Goal: Task Accomplishment & Management: Use online tool/utility

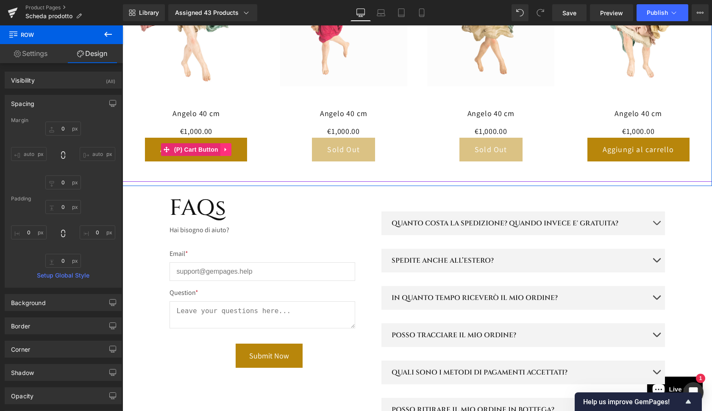
click at [224, 146] on icon at bounding box center [226, 149] width 6 height 6
click at [218, 147] on icon at bounding box center [220, 150] width 6 height 6
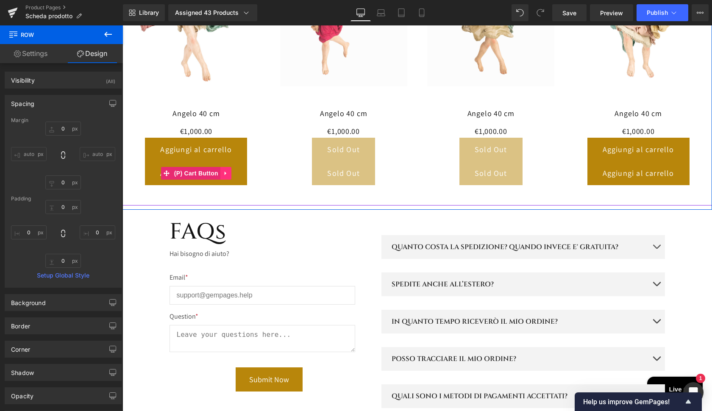
click at [223, 170] on icon at bounding box center [226, 173] width 6 height 6
click at [232, 170] on icon at bounding box center [231, 173] width 6 height 6
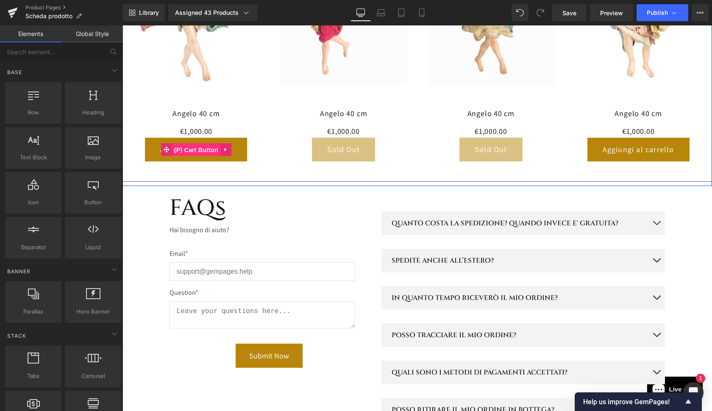
click at [196, 144] on span "(P) Cart Button" at bounding box center [196, 150] width 48 height 13
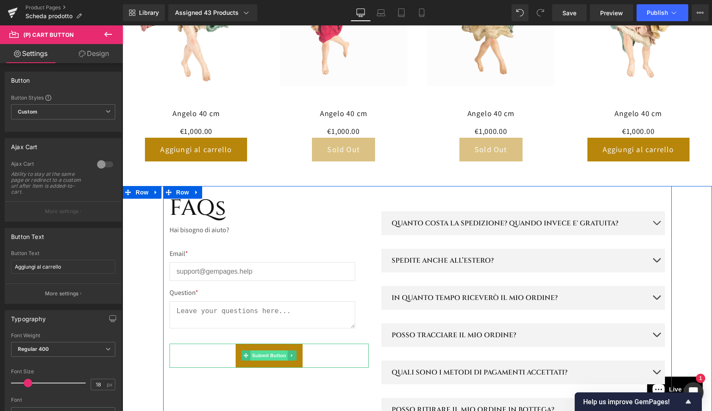
click at [270, 351] on span "Submit Button" at bounding box center [268, 356] width 37 height 10
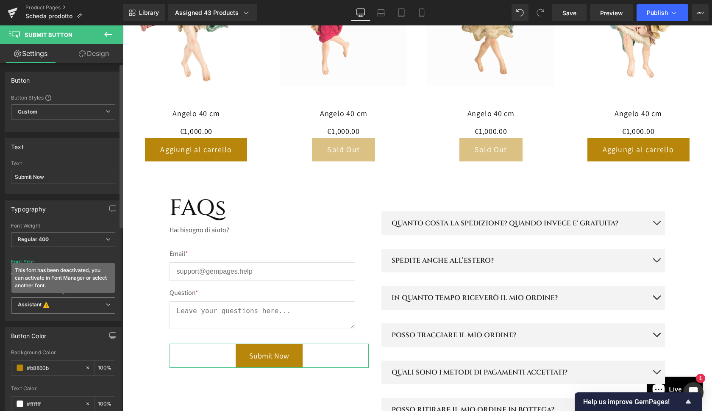
click at [50, 308] on icon "This font has been deactivated, you can activate in Font Manager or select anot…" at bounding box center [46, 305] width 9 height 8
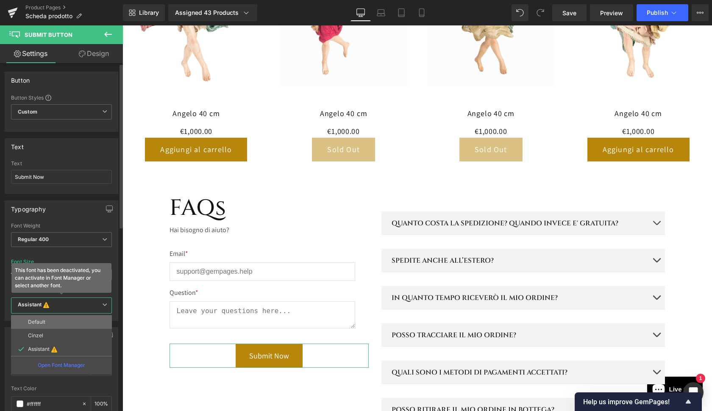
click at [40, 323] on p "Default" at bounding box center [36, 322] width 17 height 6
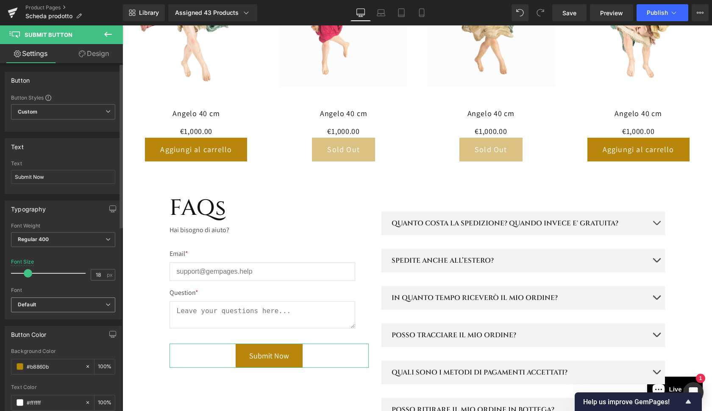
click at [41, 308] on span "Default" at bounding box center [63, 305] width 104 height 15
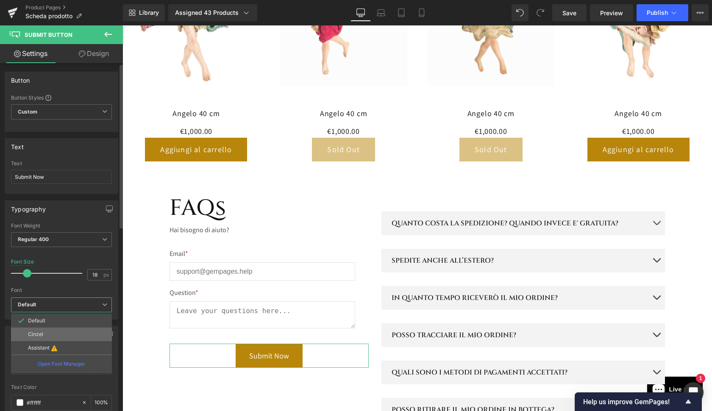
click at [36, 331] on p "Cinzel" at bounding box center [35, 334] width 15 height 6
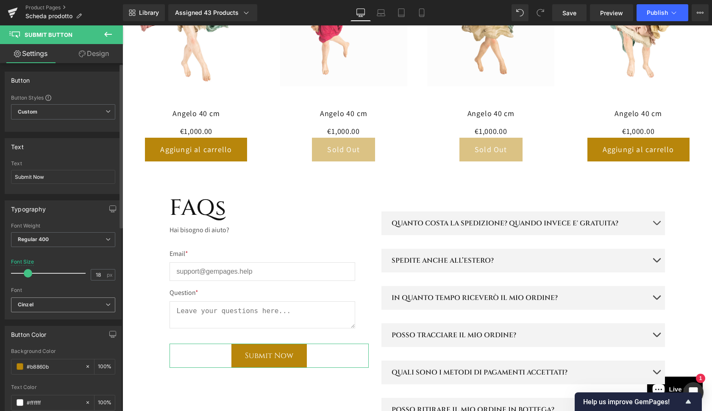
click at [39, 303] on b "Cinzel" at bounding box center [62, 304] width 88 height 7
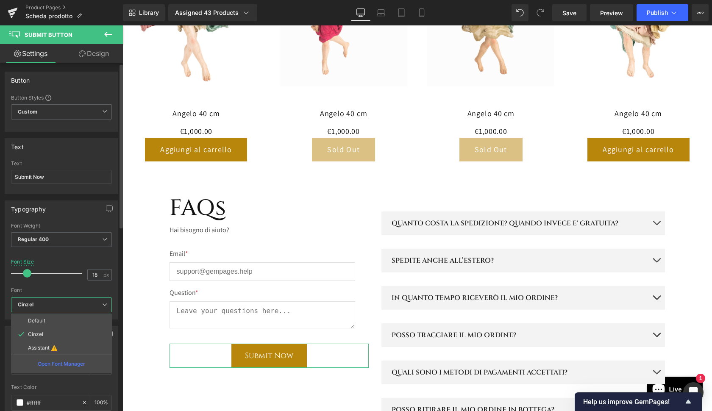
click at [37, 317] on li "Default" at bounding box center [61, 321] width 101 height 14
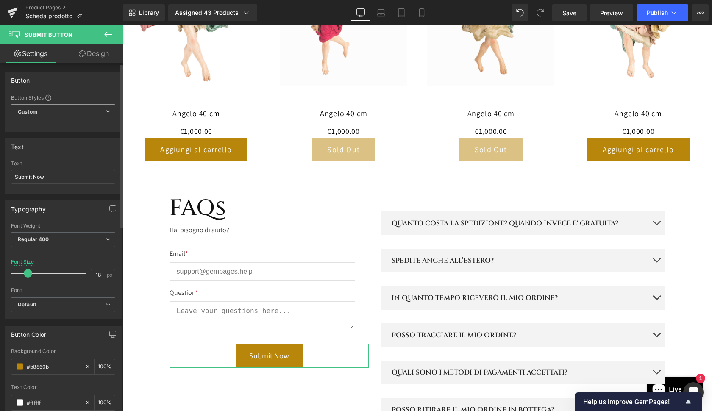
click at [53, 110] on span "Custom Setup Global Style" at bounding box center [63, 111] width 104 height 15
click at [53, 129] on div "Custom" at bounding box center [42, 128] width 33 height 6
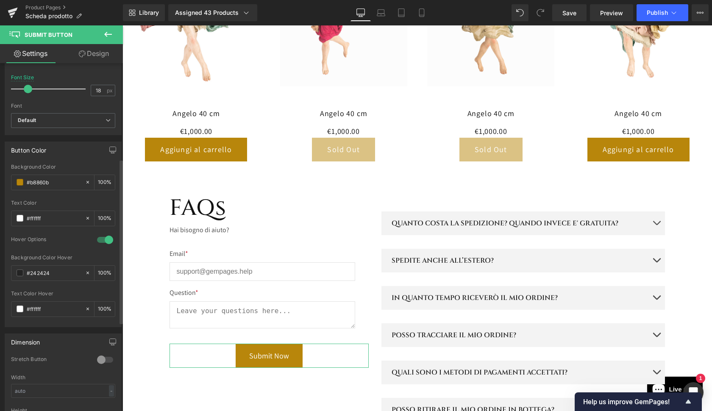
scroll to position [209, 0]
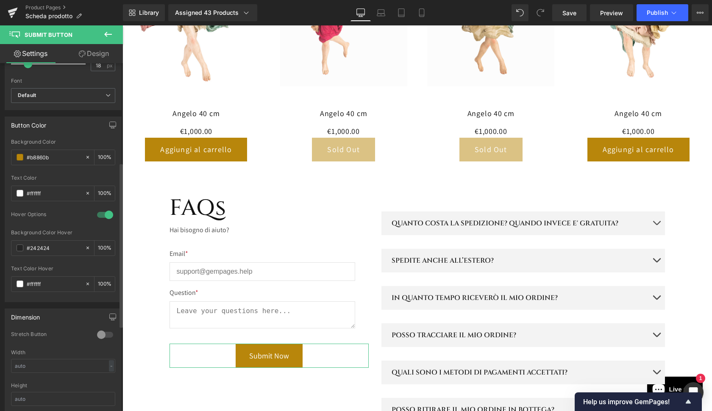
click at [106, 337] on div at bounding box center [105, 335] width 20 height 14
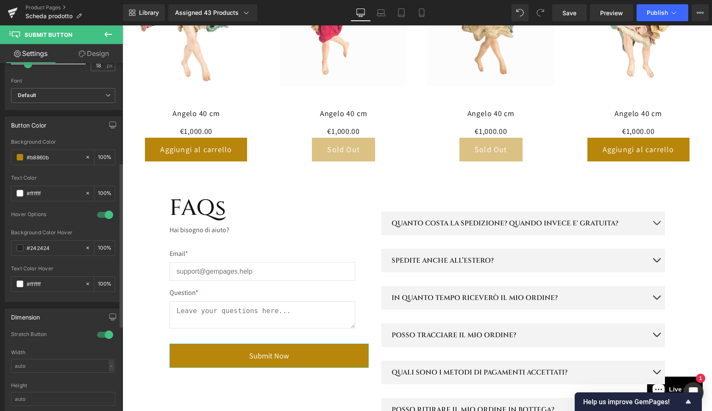
click at [106, 336] on div at bounding box center [105, 335] width 20 height 14
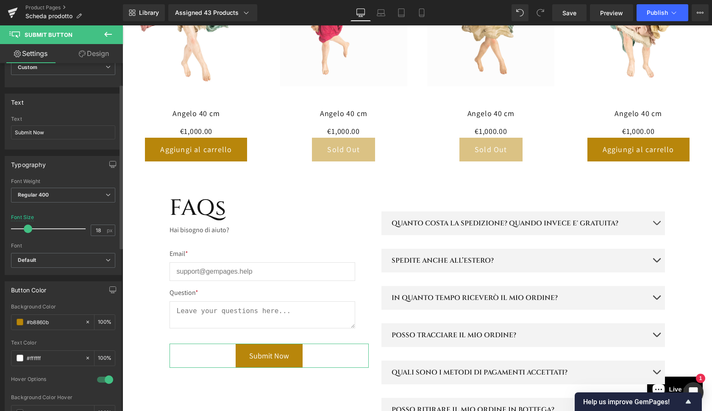
scroll to position [44, 0]
click at [50, 264] on span "Default" at bounding box center [63, 260] width 104 height 15
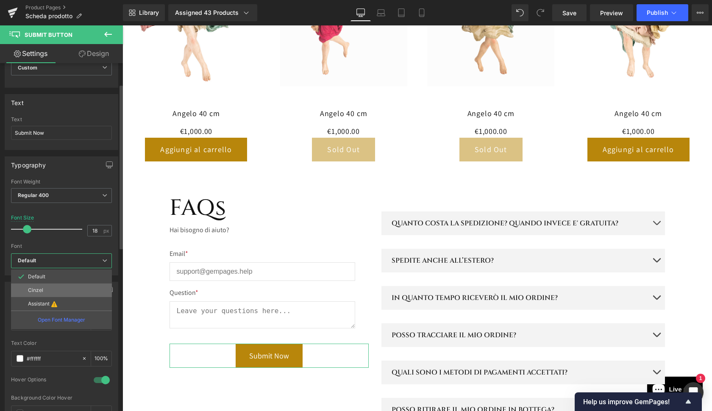
click at [51, 294] on li "Cinzel" at bounding box center [61, 291] width 101 height 14
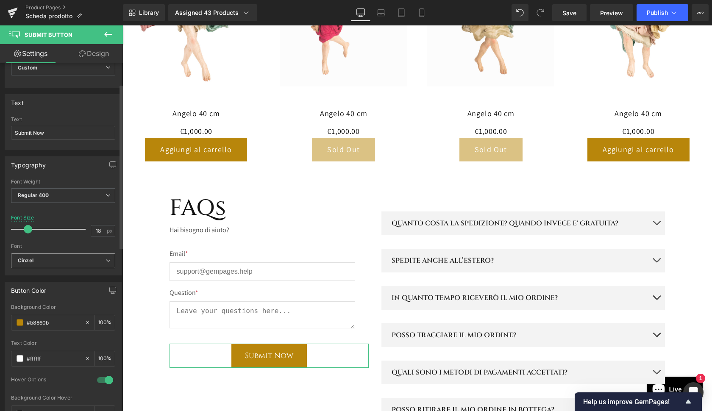
click at [49, 263] on b "Cinzel" at bounding box center [62, 260] width 88 height 7
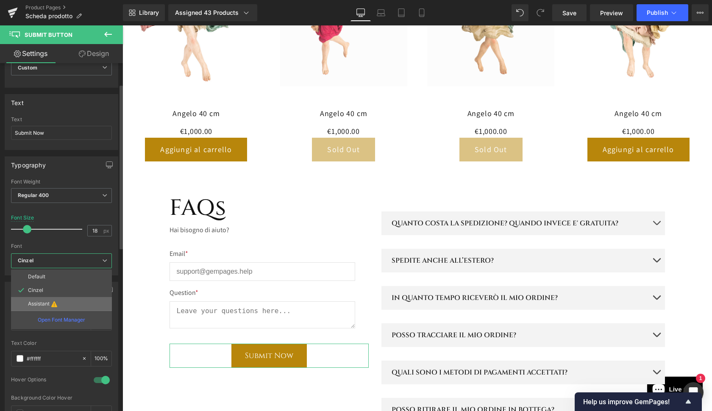
click at [46, 302] on p "Assistant" at bounding box center [39, 304] width 22 height 6
click at [36, 302] on p "Assistant" at bounding box center [39, 304] width 22 height 6
click at [33, 306] on p "Assistant" at bounding box center [39, 304] width 22 height 6
click at [39, 279] on li "Default" at bounding box center [61, 277] width 101 height 14
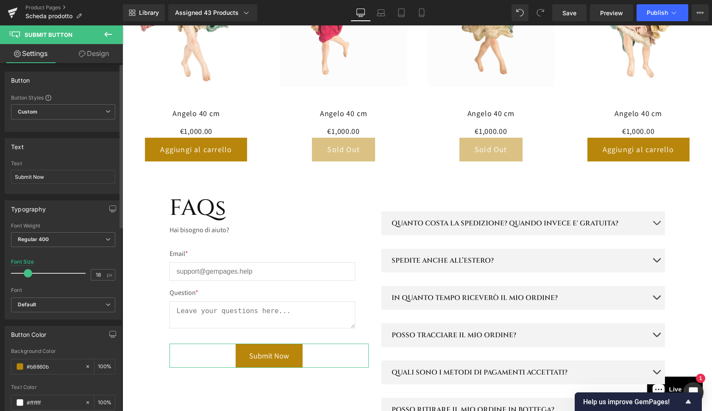
scroll to position [0, 0]
click at [81, 53] on icon at bounding box center [82, 53] width 7 height 7
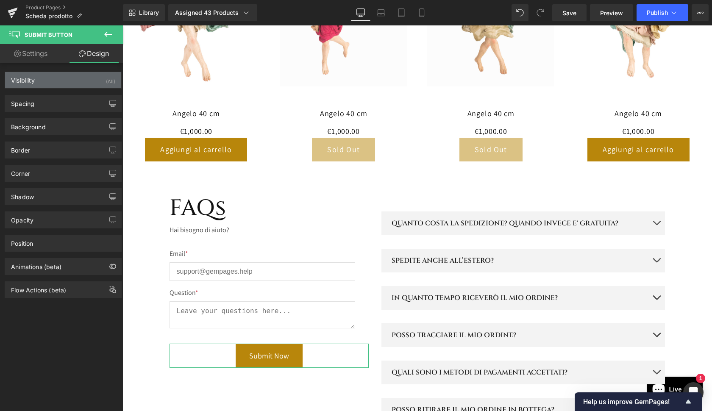
click at [70, 83] on div "Visibility (All)" at bounding box center [63, 80] width 116 height 16
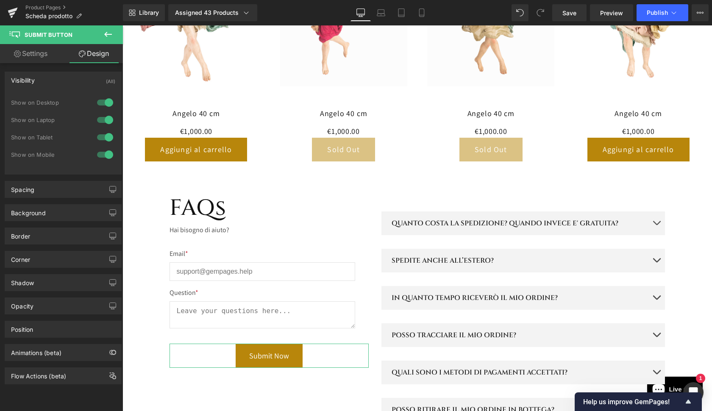
type input "27"
type input "0"
type input "15"
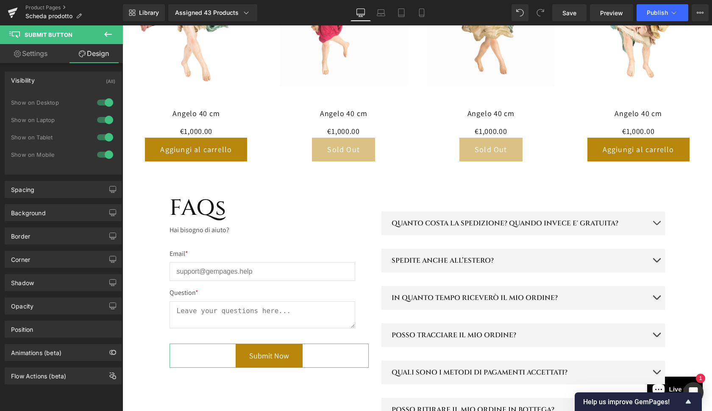
type input "32"
type input "15"
type input "32"
type input "#b8860b"
type input "100"
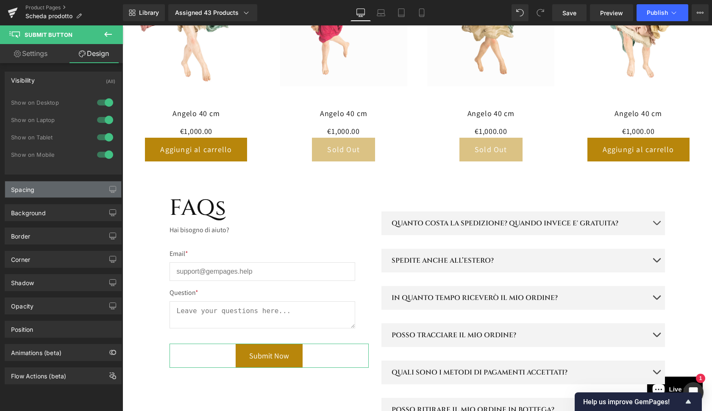
click at [54, 189] on div "Spacing" at bounding box center [63, 189] width 116 height 16
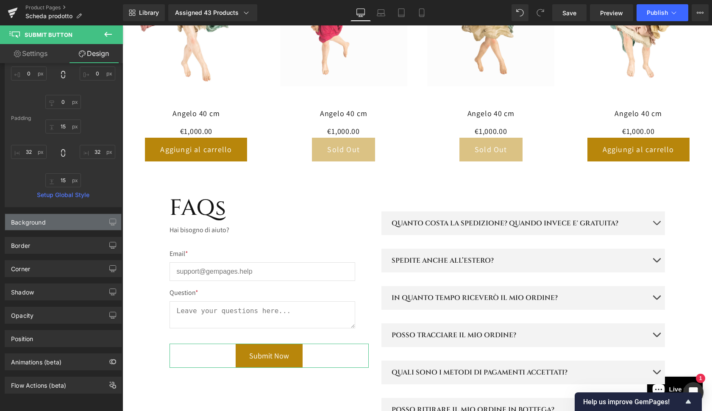
scroll to position [173, 0]
click at [45, 222] on div "Background" at bounding box center [63, 222] width 116 height 16
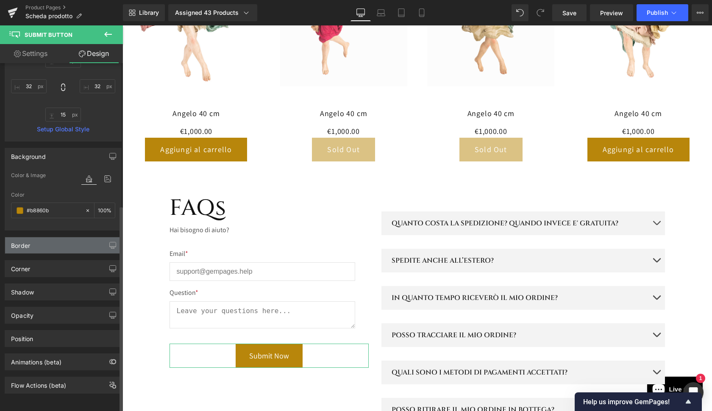
scroll to position [239, 0]
click at [29, 277] on div "Shadow Shadow Style Drop Shadow Outer Shadow #333333 Shadow Color #333333 100 %…" at bounding box center [63, 288] width 127 height 23
click at [37, 237] on div "Border" at bounding box center [63, 245] width 116 height 16
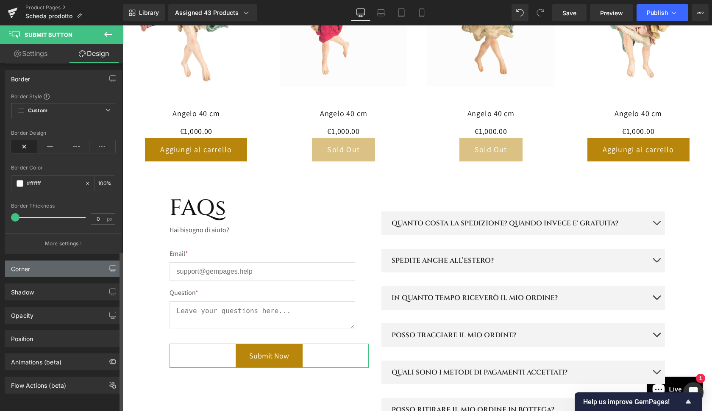
click at [50, 263] on div "Corner" at bounding box center [63, 269] width 116 height 16
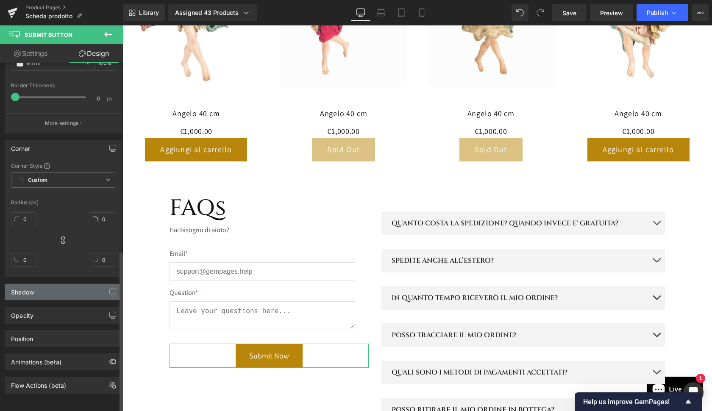
click at [44, 285] on div "Shadow" at bounding box center [63, 292] width 116 height 16
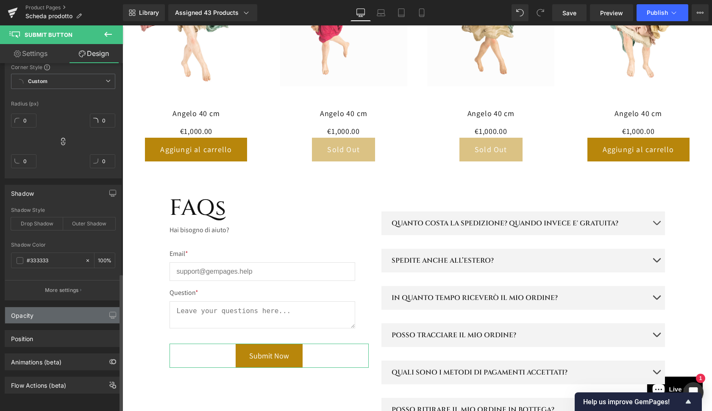
scroll to position [625, 0]
click at [33, 310] on div "Opacity" at bounding box center [22, 313] width 22 height 12
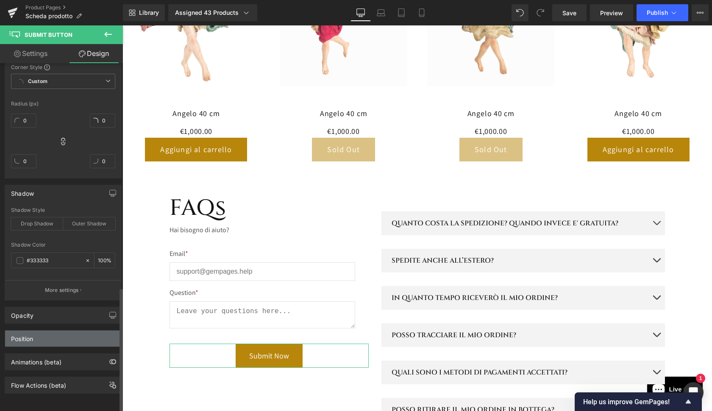
click at [31, 331] on div "Position" at bounding box center [22, 337] width 22 height 12
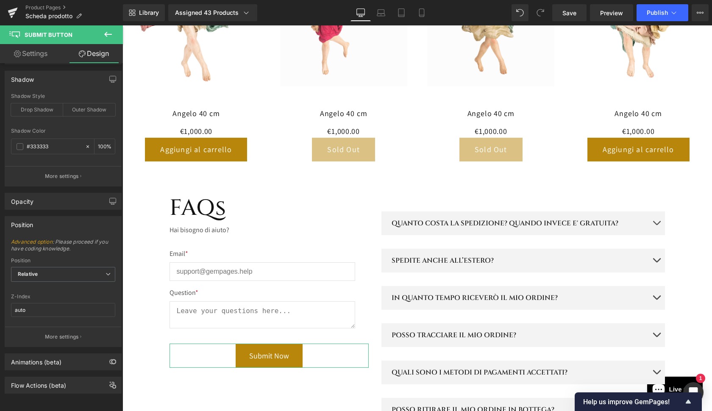
scroll to position [738, 0]
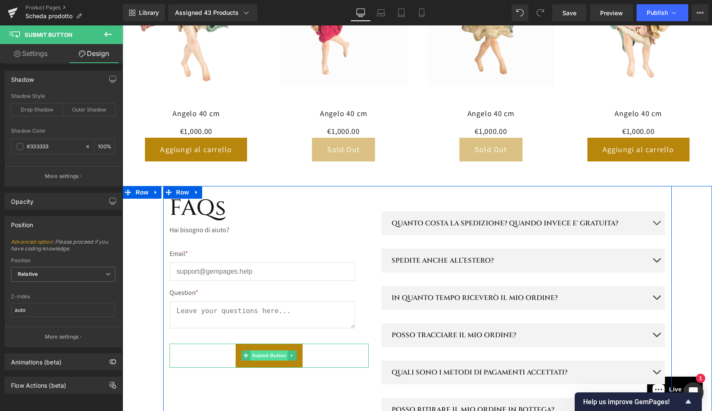
click at [272, 351] on span "Submit Button" at bounding box center [268, 356] width 37 height 10
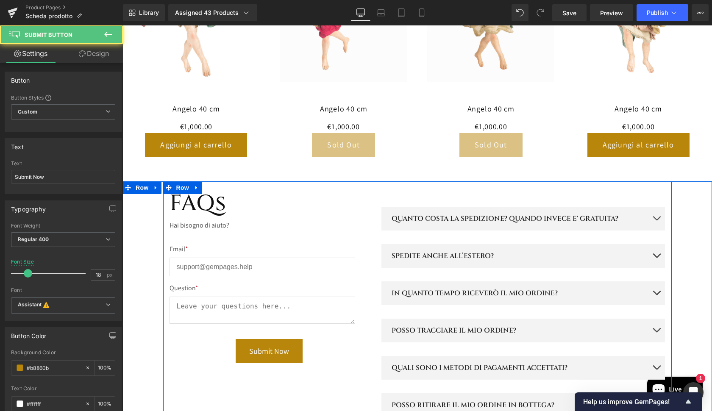
scroll to position [1229, 0]
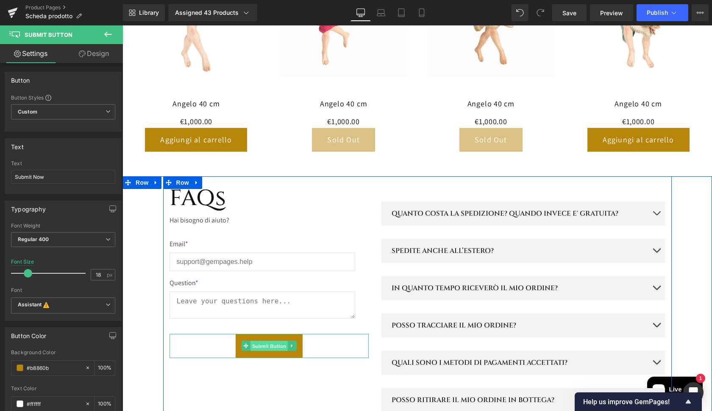
click at [264, 341] on span "Submit Button" at bounding box center [268, 346] width 37 height 10
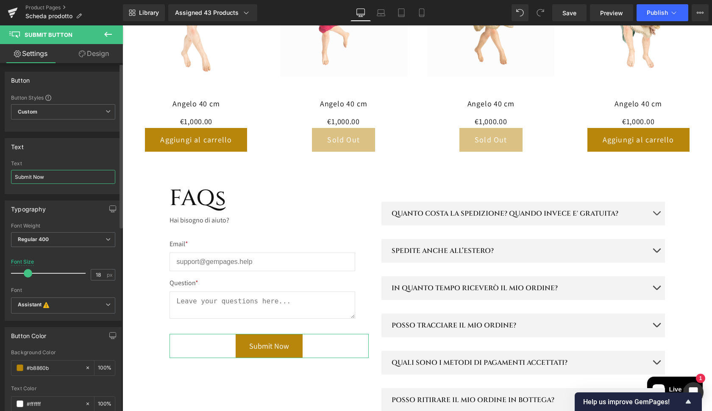
click at [56, 179] on input "Submit Now" at bounding box center [63, 177] width 104 height 14
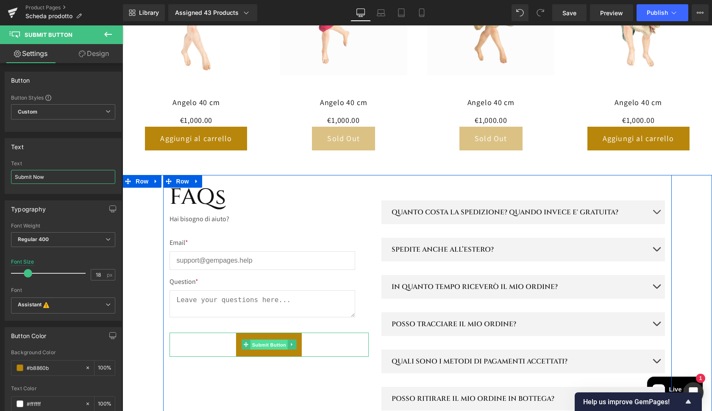
click at [262, 340] on span "Submit Button" at bounding box center [268, 345] width 37 height 10
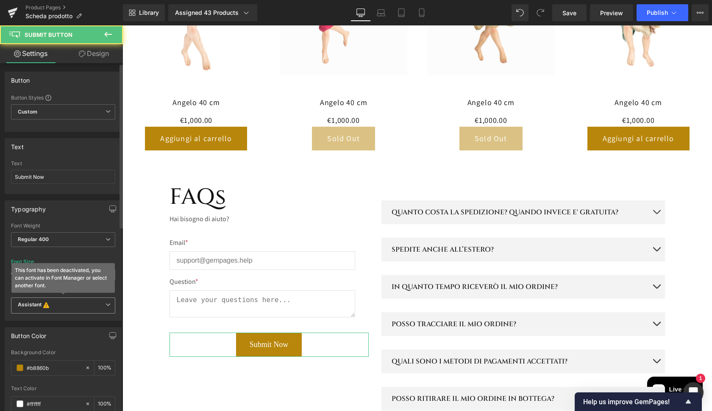
click at [59, 305] on b "Assistant This font has been deactivated, you can activate in Font Manager or s…" at bounding box center [62, 305] width 88 height 8
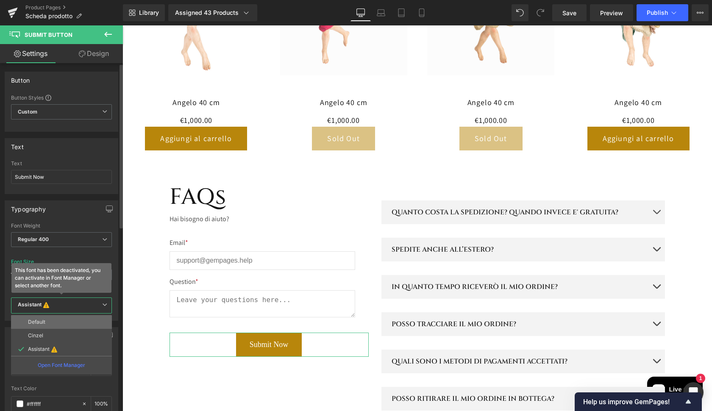
click at [54, 320] on li "Default" at bounding box center [61, 322] width 101 height 14
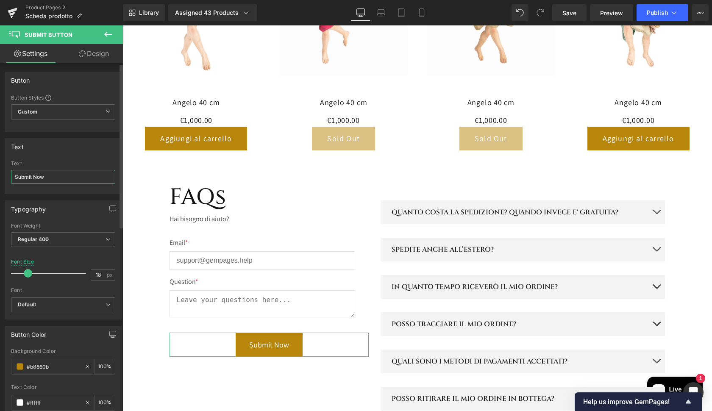
click at [66, 178] on input "Submit Now" at bounding box center [63, 177] width 104 height 14
type input "Invia"
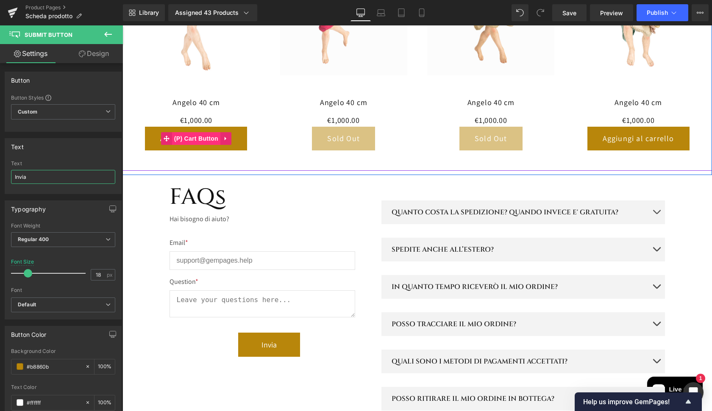
click at [204, 132] on span "(P) Cart Button" at bounding box center [196, 138] width 48 height 13
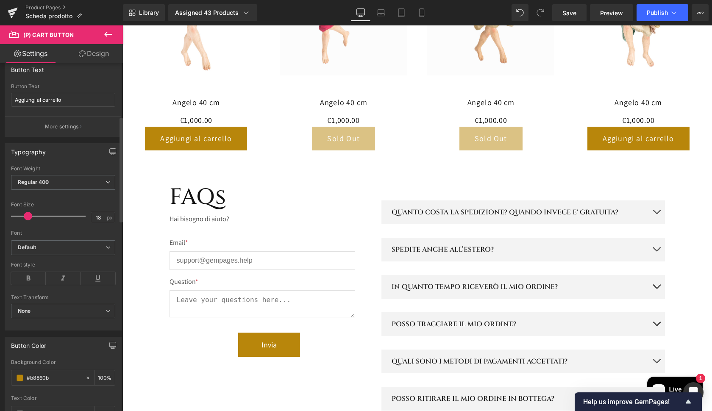
scroll to position [179, 0]
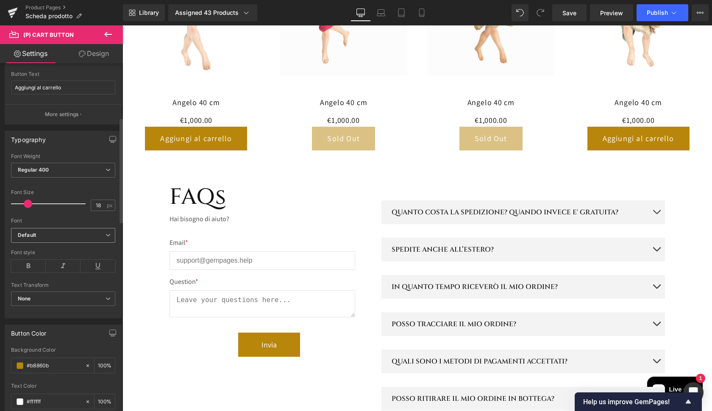
click at [43, 231] on span "Default" at bounding box center [63, 235] width 104 height 15
click at [170, 345] on body "Vai direttamente ai contenuti ASSISTENZA CLIENTI +𝟯𝟵 𝟬𝟴𝟭 𝟭𝟴𝟴𝟵 𝟮𝟳𝟮𝟯 – SPEDIZIONE…" at bounding box center [417, 22] width 590 height 2455
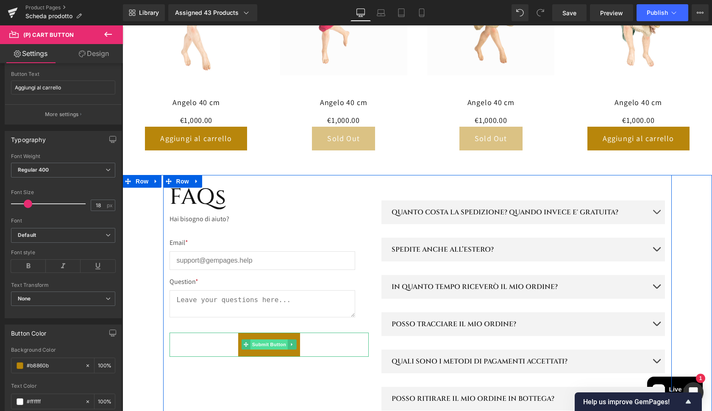
click at [272, 340] on span "Submit Button" at bounding box center [268, 345] width 37 height 10
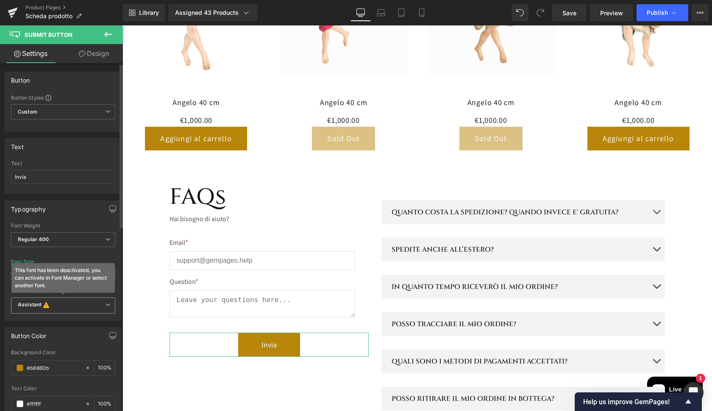
click at [61, 308] on b "Assistant This font has been deactivated, you can activate in Font Manager or s…" at bounding box center [62, 305] width 88 height 8
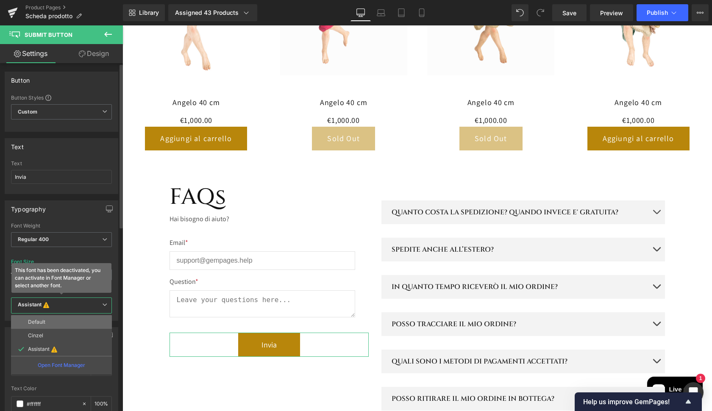
click at [59, 324] on li "Default" at bounding box center [61, 322] width 101 height 14
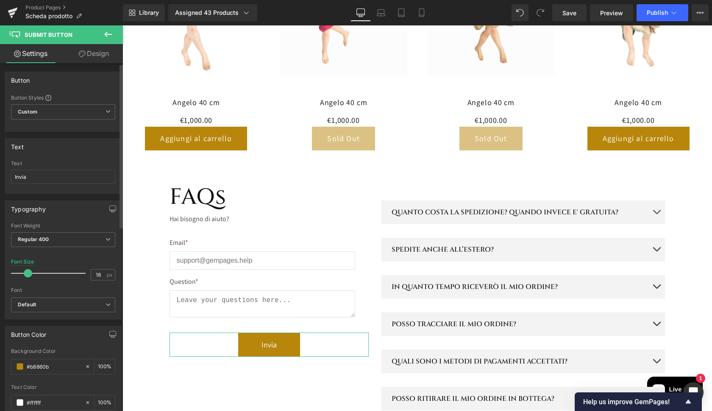
scroll to position [0, 0]
click at [100, 278] on input "18" at bounding box center [98, 275] width 15 height 11
type input "19"
click at [244, 356] on div "FAQs Heading Hai bisogno di aiuto? Text Block Email * Text Block Email Field Qu…" at bounding box center [417, 416] width 509 height 483
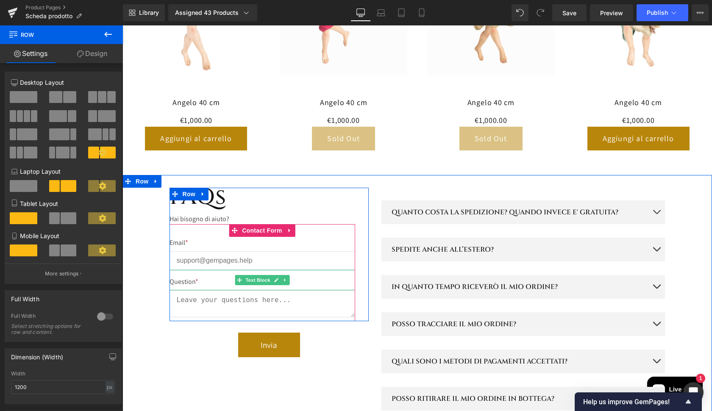
click at [187, 277] on p "Question *" at bounding box center [263, 282] width 186 height 10
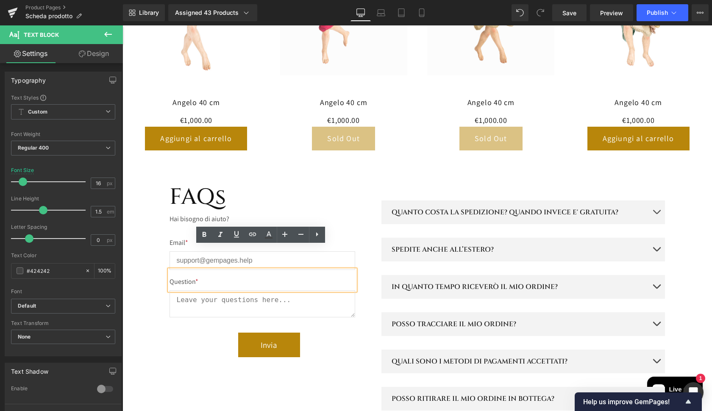
click at [192, 277] on p "Question *" at bounding box center [263, 282] width 186 height 10
drag, startPoint x: 192, startPoint y: 259, endPoint x: 167, endPoint y: 259, distance: 25.0
click at [170, 270] on div "Question *" at bounding box center [263, 280] width 186 height 20
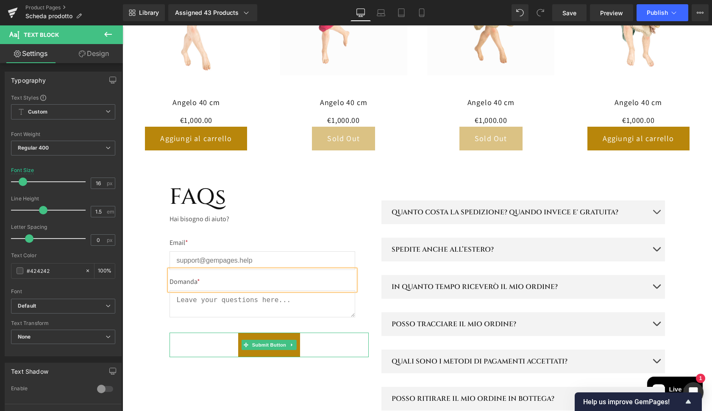
click at [187, 333] on div "Invia" at bounding box center [269, 345] width 199 height 25
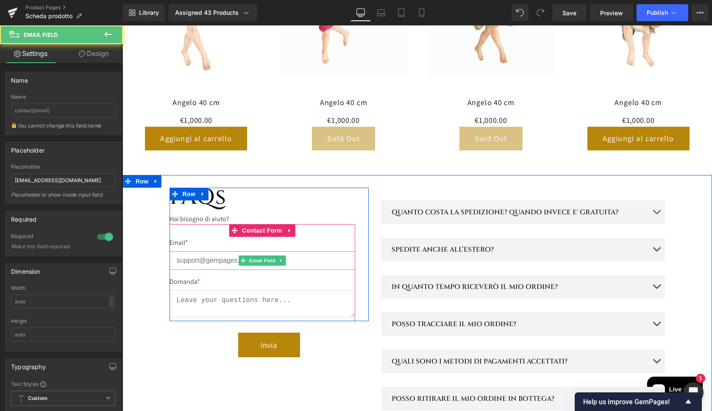
click at [211, 251] on input "email" at bounding box center [263, 260] width 186 height 19
click at [218, 251] on input "email" at bounding box center [263, 260] width 186 height 19
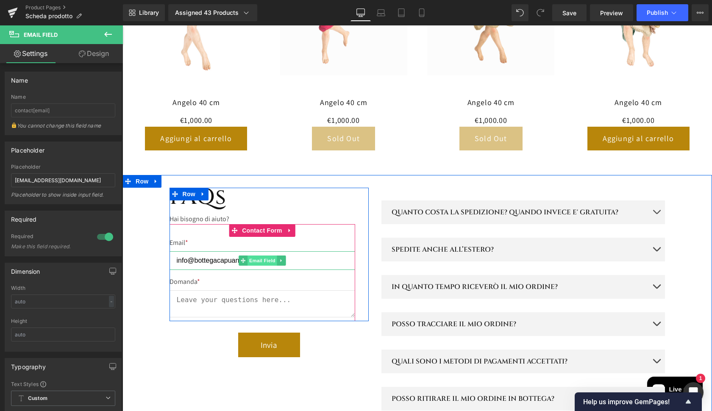
click at [270, 256] on span "Email Field" at bounding box center [263, 261] width 30 height 10
click at [256, 256] on span "Email Field" at bounding box center [263, 261] width 30 height 10
type input "[EMAIL_ADDRESS][DOMAIN_NAME]"
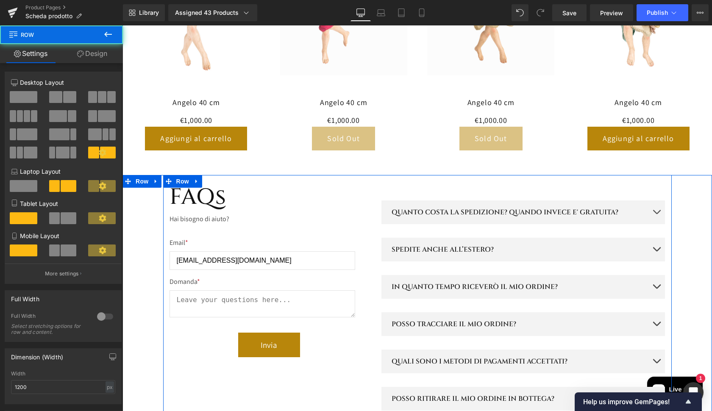
click at [221, 340] on div "FAQs Heading Hai bisogno di aiuto? Text Block Email * Text Block [EMAIL_ADDRESS…" at bounding box center [417, 416] width 509 height 483
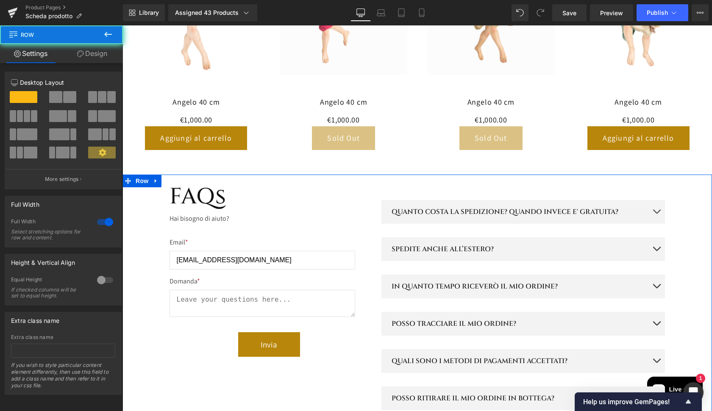
click at [150, 302] on div "FAQs Heading Hai bisogno di aiuto? Text Block Email * Text Block [EMAIL_ADDRESS…" at bounding box center [417, 416] width 590 height 483
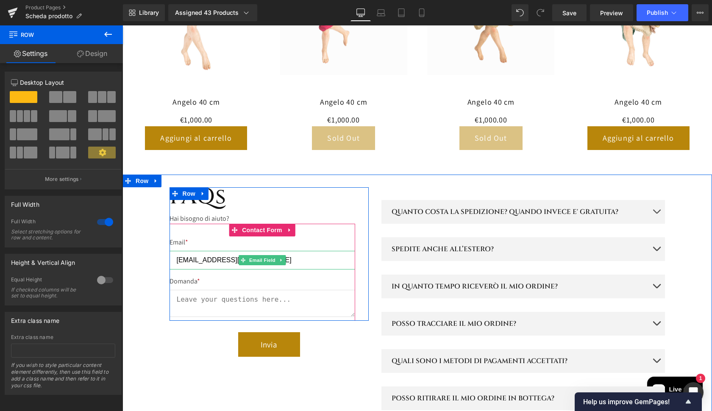
click at [228, 251] on input "[EMAIL_ADDRESS][DOMAIN_NAME]" at bounding box center [263, 260] width 186 height 19
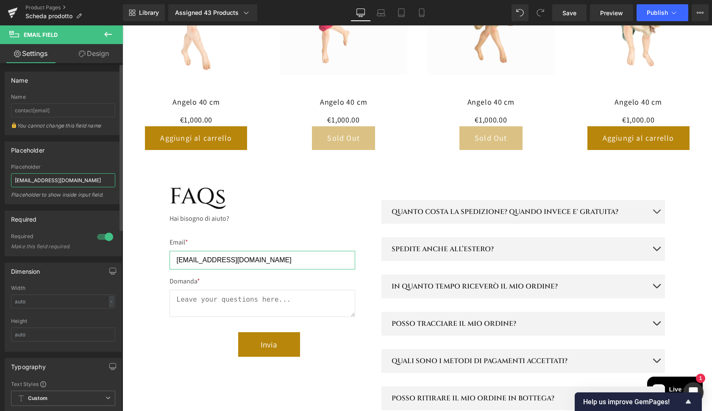
click at [80, 180] on input "[EMAIL_ADDRESS][DOMAIN_NAME]" at bounding box center [63, 180] width 104 height 14
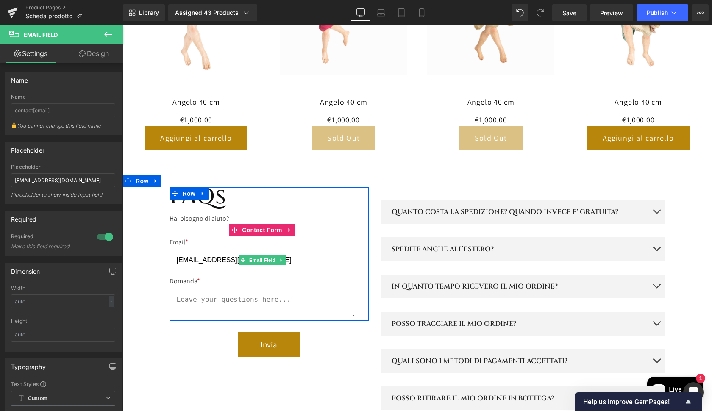
click at [218, 251] on input "[EMAIL_ADDRESS][DOMAIN_NAME]" at bounding box center [263, 260] width 186 height 19
click at [217, 251] on input "[EMAIL_ADDRESS][DOMAIN_NAME]" at bounding box center [263, 260] width 186 height 19
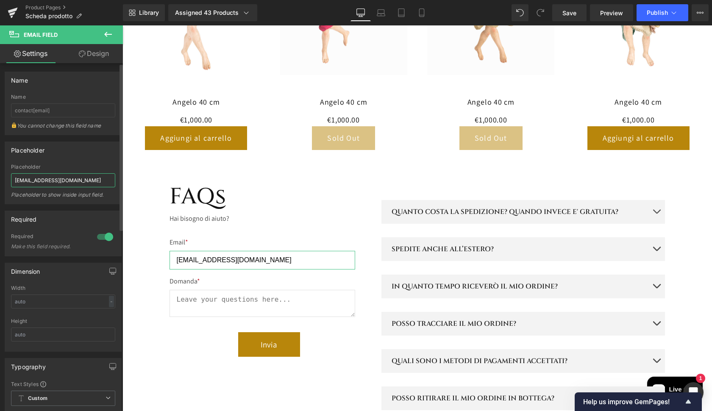
click at [83, 182] on input "[EMAIL_ADDRESS][DOMAIN_NAME]" at bounding box center [63, 180] width 104 height 14
type input "[EMAIL_ADDRESS][DOMAIN_NAME]"
click at [147, 315] on div "FAQs Heading Hai bisogno di aiuto? Text Block Email * Text Block Email Field Do…" at bounding box center [417, 416] width 590 height 483
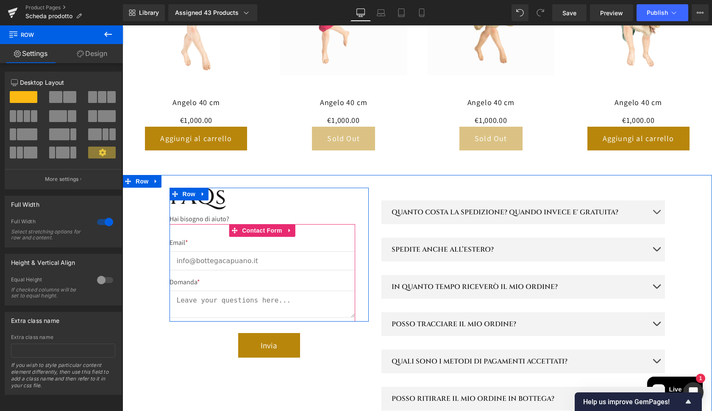
scroll to position [1227, 0]
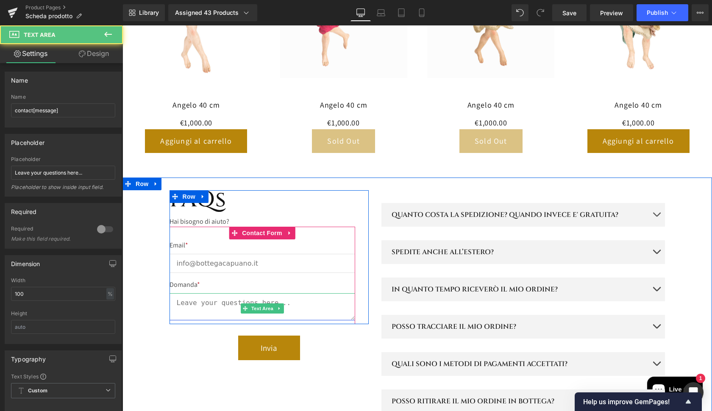
click at [223, 293] on textarea at bounding box center [263, 306] width 186 height 27
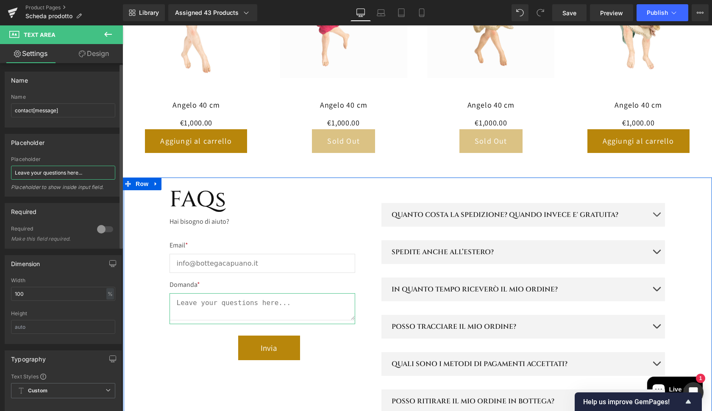
click at [92, 175] on input "Leave your questions here..." at bounding box center [63, 173] width 104 height 14
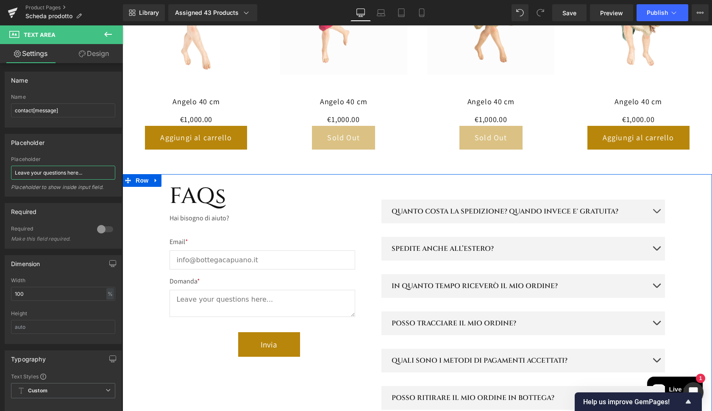
scroll to position [1232, 0]
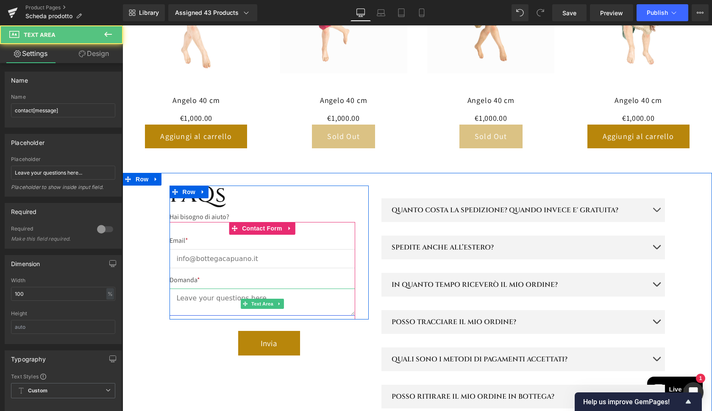
click at [214, 289] on textarea at bounding box center [263, 302] width 186 height 27
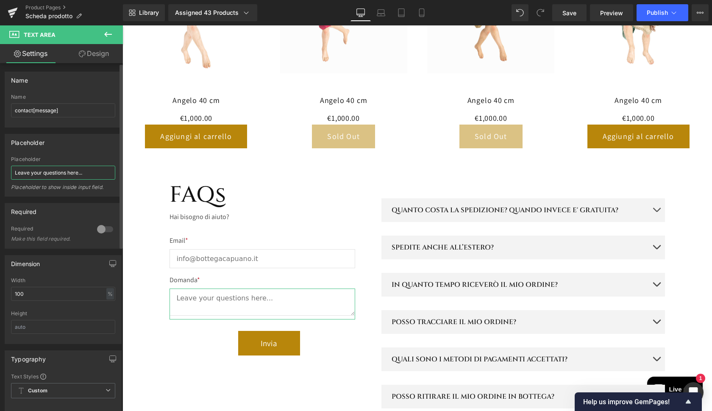
click at [88, 174] on input "Leave your questions here..." at bounding box center [63, 173] width 104 height 14
type input "Hai domande? Scrivile qui..."
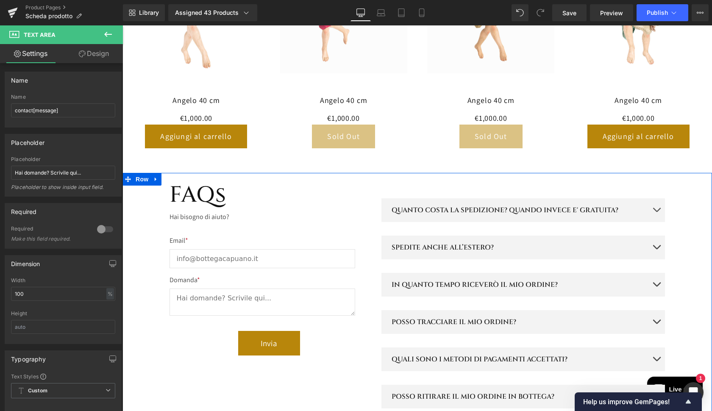
click at [146, 242] on div "FAQs Heading Hai bisogno di aiuto? Text Block Email * Text Block Email Field Do…" at bounding box center [417, 414] width 590 height 483
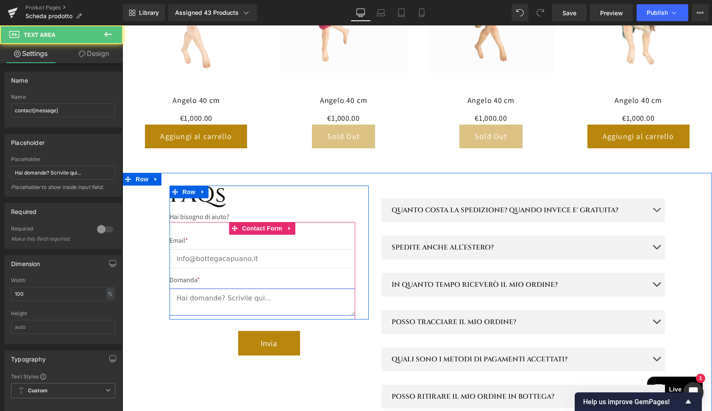
click at [237, 289] on textarea at bounding box center [263, 302] width 186 height 27
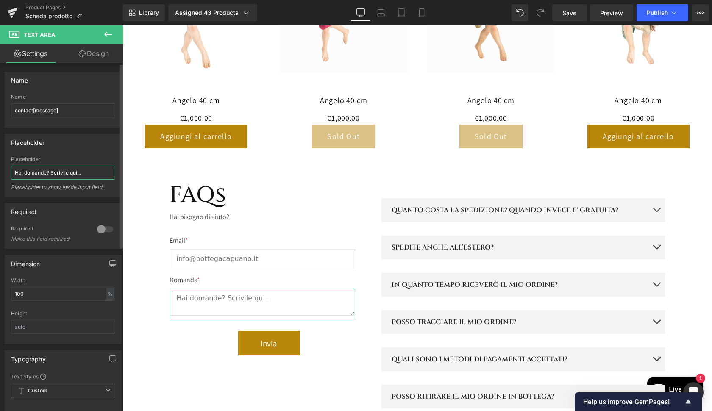
click at [94, 175] on input "Hai domande? Scrivile qui..." at bounding box center [63, 173] width 104 height 14
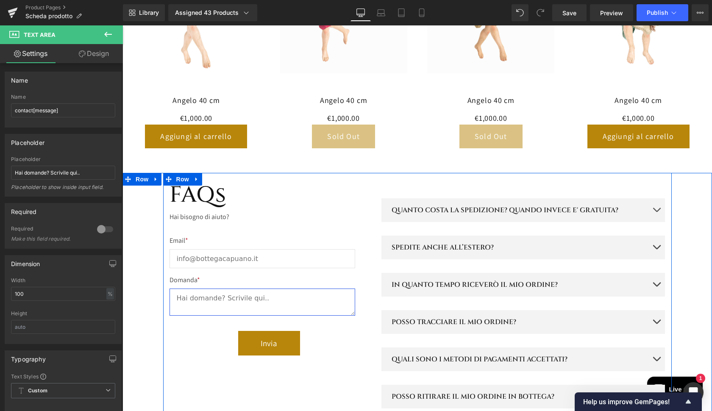
click at [203, 289] on textarea at bounding box center [263, 302] width 186 height 27
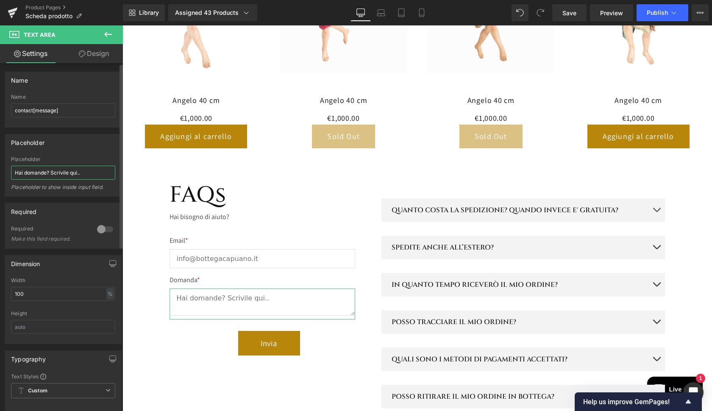
click at [24, 174] on input "Hai domande? Scrivile qui.." at bounding box center [63, 173] width 104 height 14
click at [95, 175] on input "Hai altre domande? Scrivile qui.." at bounding box center [63, 173] width 104 height 14
type input "Hai altre domande? Scrivile qui."
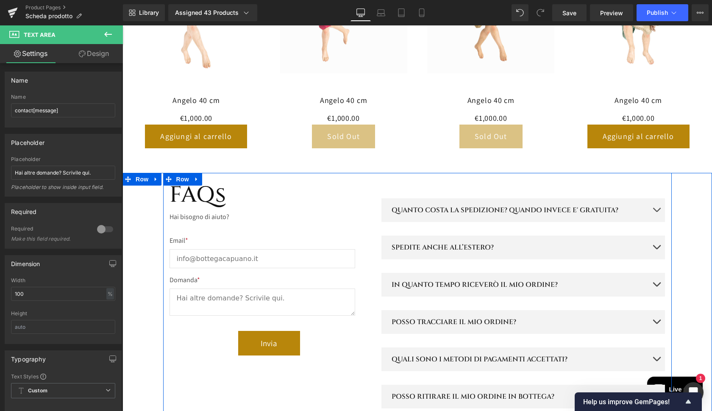
click at [186, 371] on div "FAQs Heading Hai bisogno di aiuto? Text Block Email * Text Block Email Field Do…" at bounding box center [417, 414] width 509 height 483
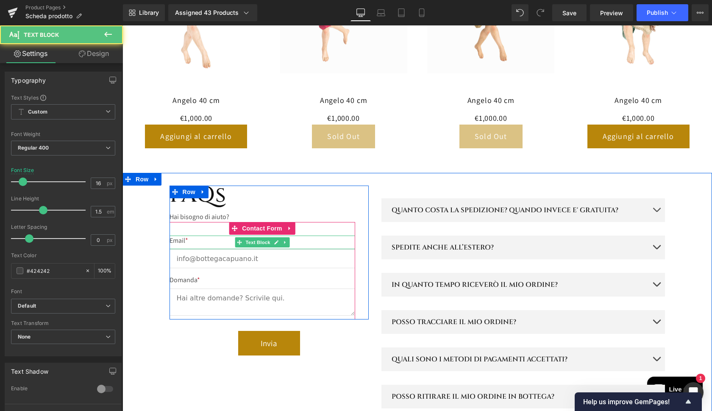
click at [176, 236] on p "Email *" at bounding box center [263, 241] width 186 height 10
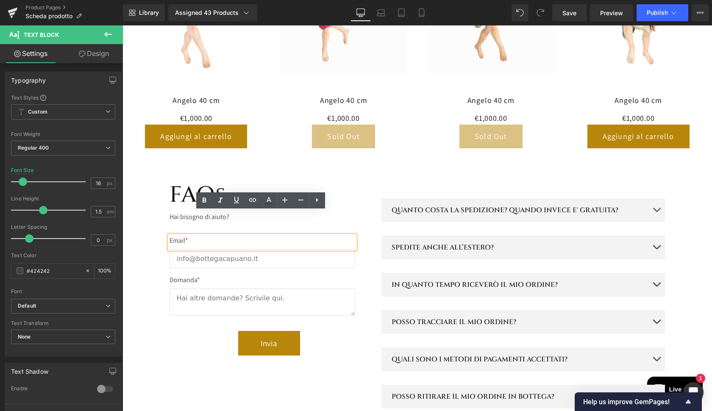
click at [176, 236] on p "Email *" at bounding box center [263, 241] width 186 height 10
click at [182, 205] on div "Hai bisogno di aiuto?" at bounding box center [263, 213] width 186 height 17
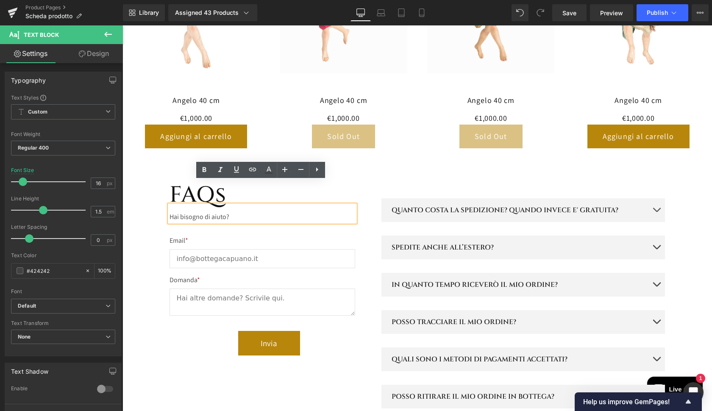
click at [182, 205] on div "Hai bisogno di aiuto?" at bounding box center [263, 213] width 186 height 17
click at [133, 195] on div "FAQs Heading Hai bisogno di aiuto? Text Block Email * Text Block Email Field Do…" at bounding box center [417, 414] width 590 height 483
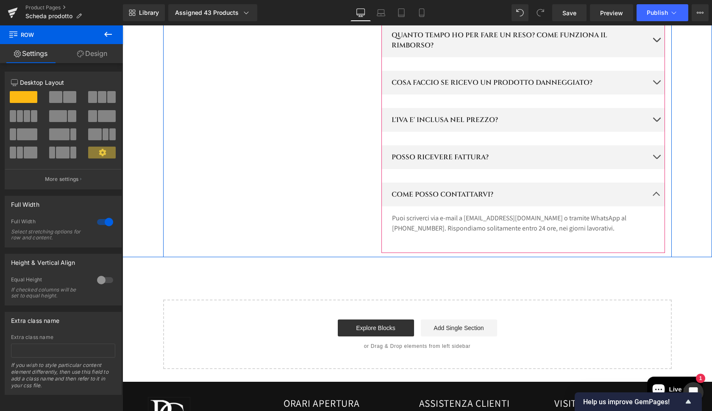
scroll to position [1642, 0]
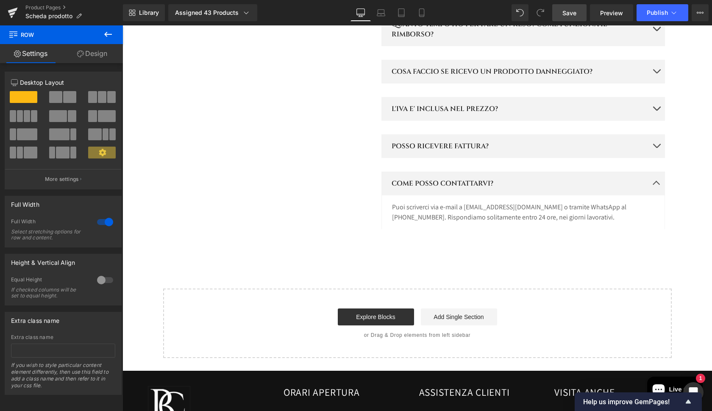
click at [568, 11] on span "Save" at bounding box center [569, 12] width 14 height 9
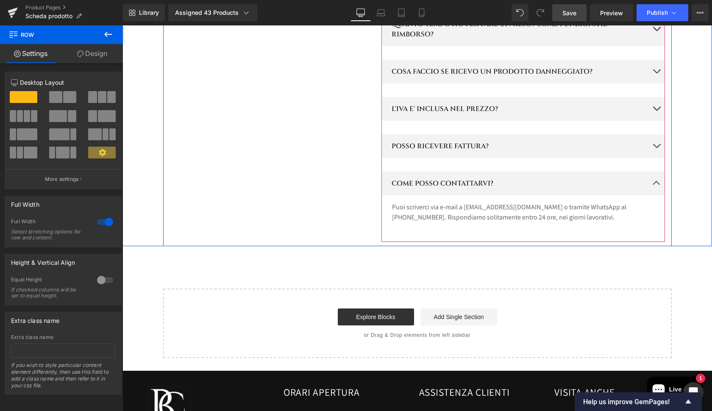
scroll to position [1642, 0]
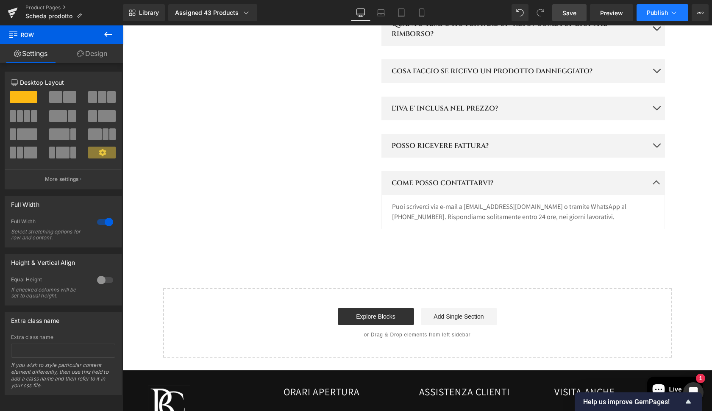
click at [665, 14] on span "Publish" at bounding box center [657, 12] width 21 height 7
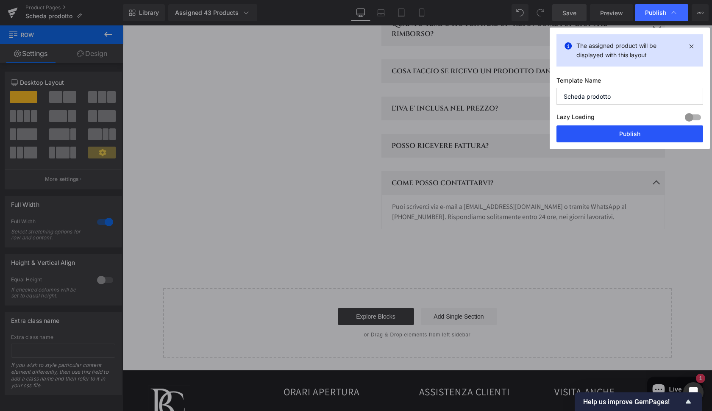
drag, startPoint x: 601, startPoint y: 137, endPoint x: 480, endPoint y: 111, distance: 123.9
click at [601, 137] on button "Publish" at bounding box center [630, 133] width 147 height 17
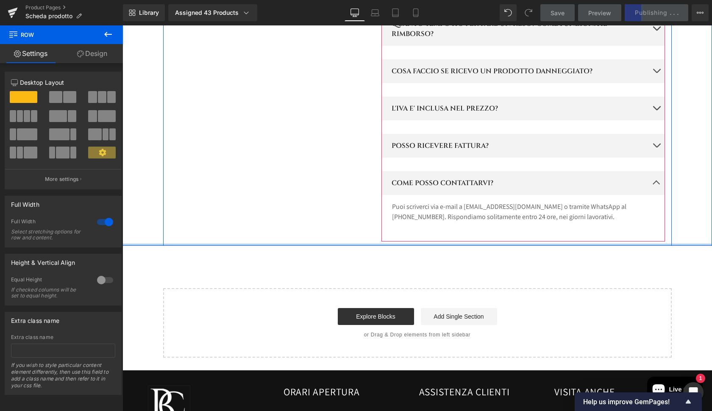
drag, startPoint x: 436, startPoint y: 211, endPoint x: 440, endPoint y: 187, distance: 24.1
click at [440, 187] on div "FAQs Heading Hai bisogno di aiuto? Text Block Email * Text Block Email Field Do…" at bounding box center [417, 4] width 590 height 483
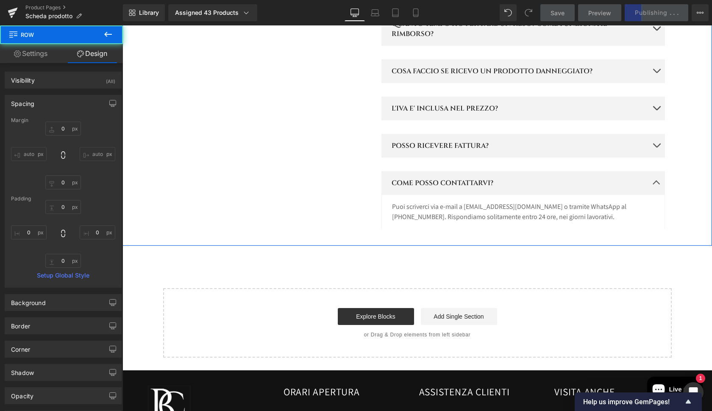
click at [443, 200] on div "QUANTO COSTA LA SPEDIZIONE? QUANDO INVECE E' GRATUITA? Text Block La spedizione…" at bounding box center [523, 8] width 284 height 466
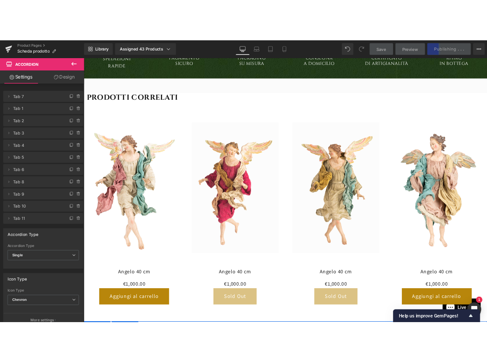
scroll to position [994, 0]
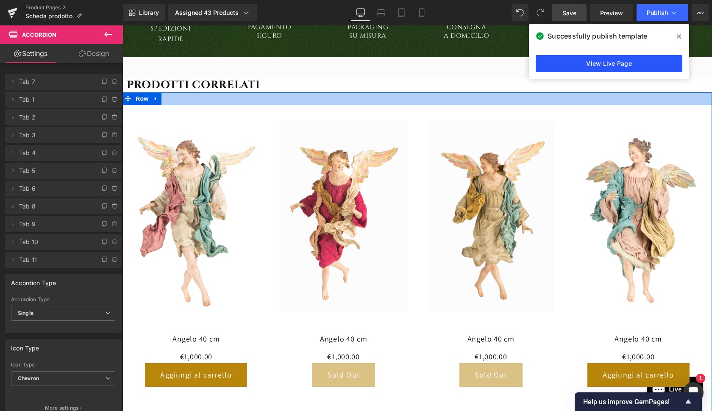
click at [619, 67] on link "View Live Page" at bounding box center [609, 63] width 147 height 17
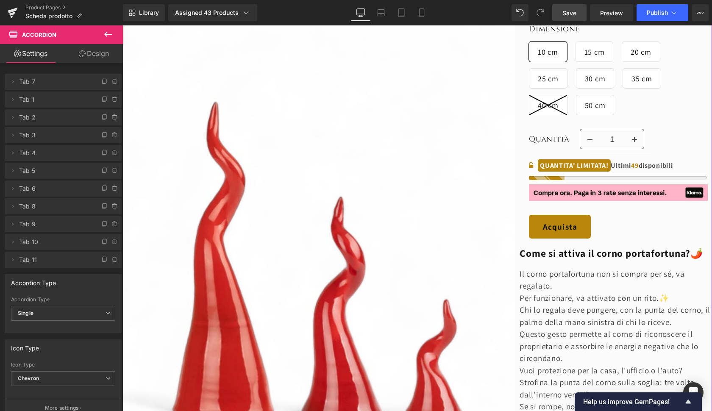
scroll to position [210, 0]
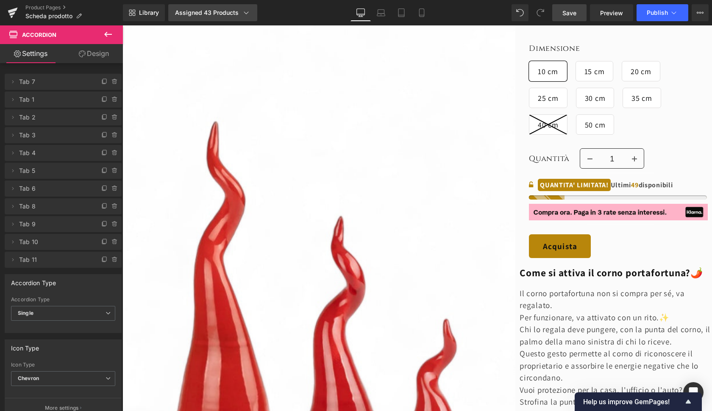
click at [234, 17] on div "Assigned 43 Products" at bounding box center [212, 12] width 75 height 8
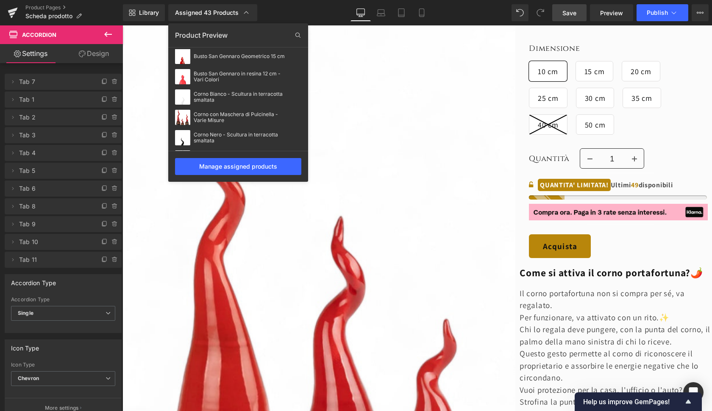
scroll to position [85, 0]
drag, startPoint x: 217, startPoint y: 114, endPoint x: 95, endPoint y: 89, distance: 124.7
click at [217, 114] on div "Corno con Maschera di Pulcinella - Varie Misure" at bounding box center [240, 117] width 93 height 12
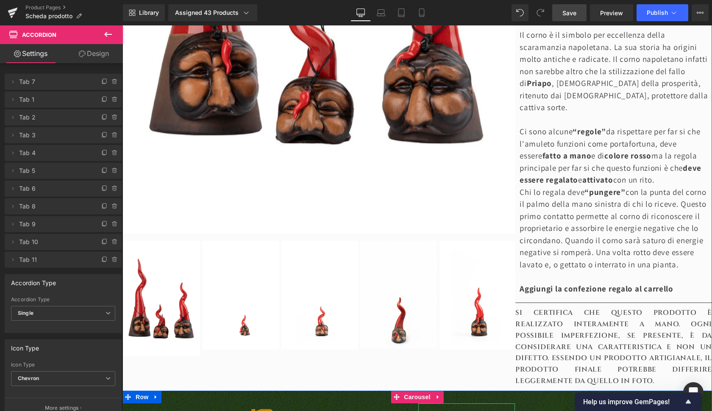
scroll to position [510, 0]
